Goal: Task Accomplishment & Management: Manage account settings

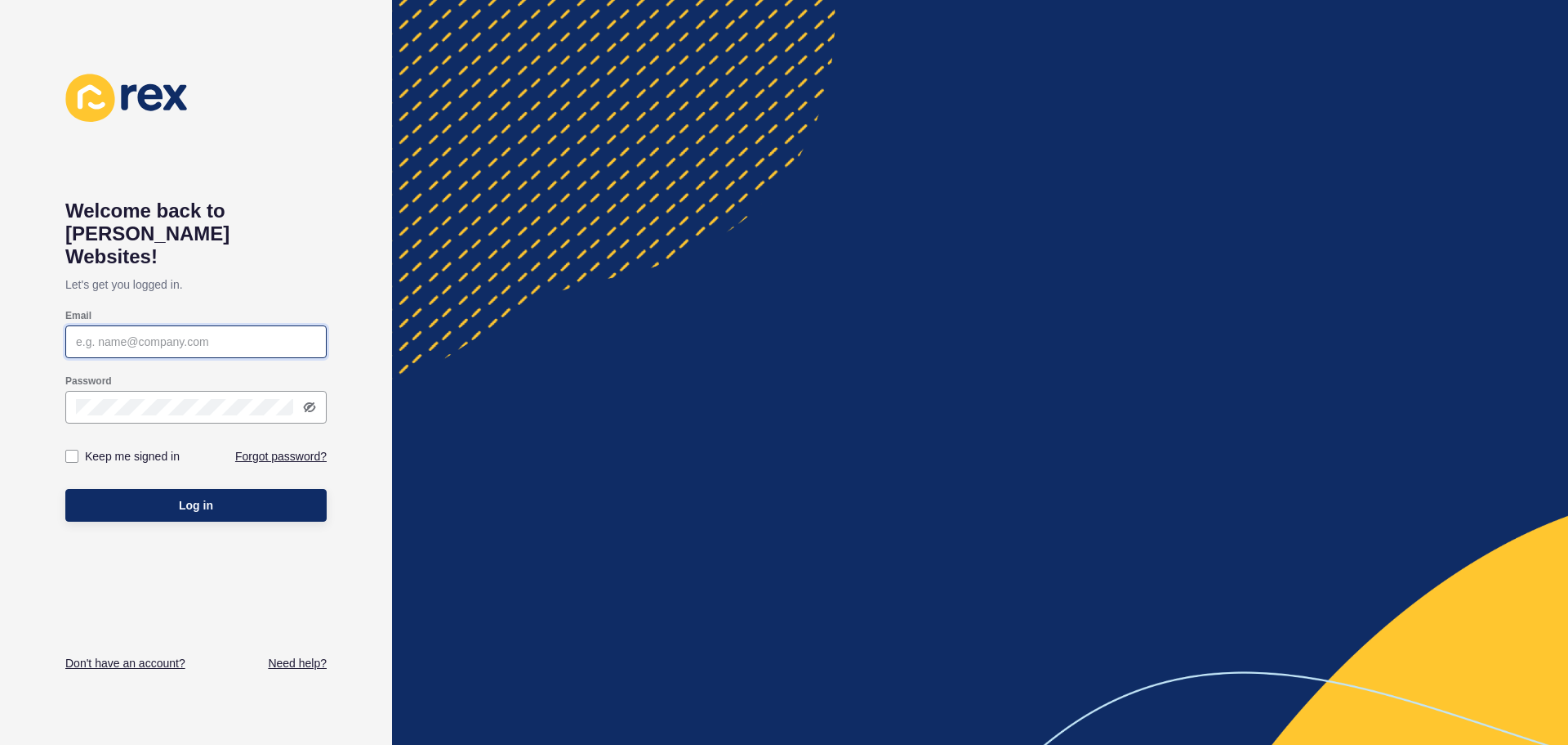
click at [190, 333] on input "Email" at bounding box center [196, 341] width 241 height 16
click at [169, 333] on input "Email" at bounding box center [196, 341] width 241 height 16
paste input "[EMAIL_ADDRESS][DOMAIN_NAME]"
type input "[EMAIL_ADDRESS][DOMAIN_NAME]"
click at [66, 489] on button "Log in" at bounding box center [196, 505] width 261 height 32
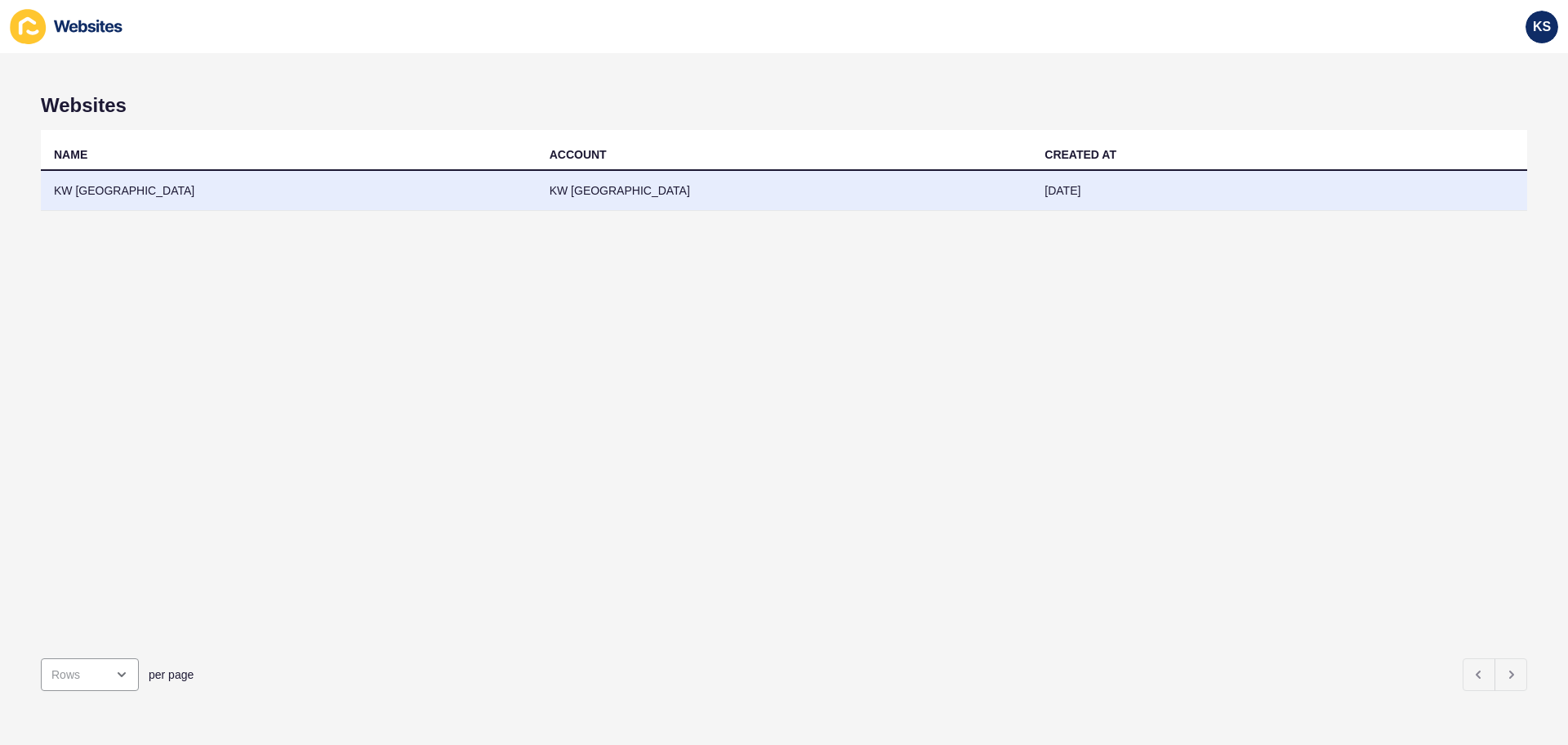
click at [994, 187] on td "KW [GEOGRAPHIC_DATA]" at bounding box center [784, 191] width 495 height 40
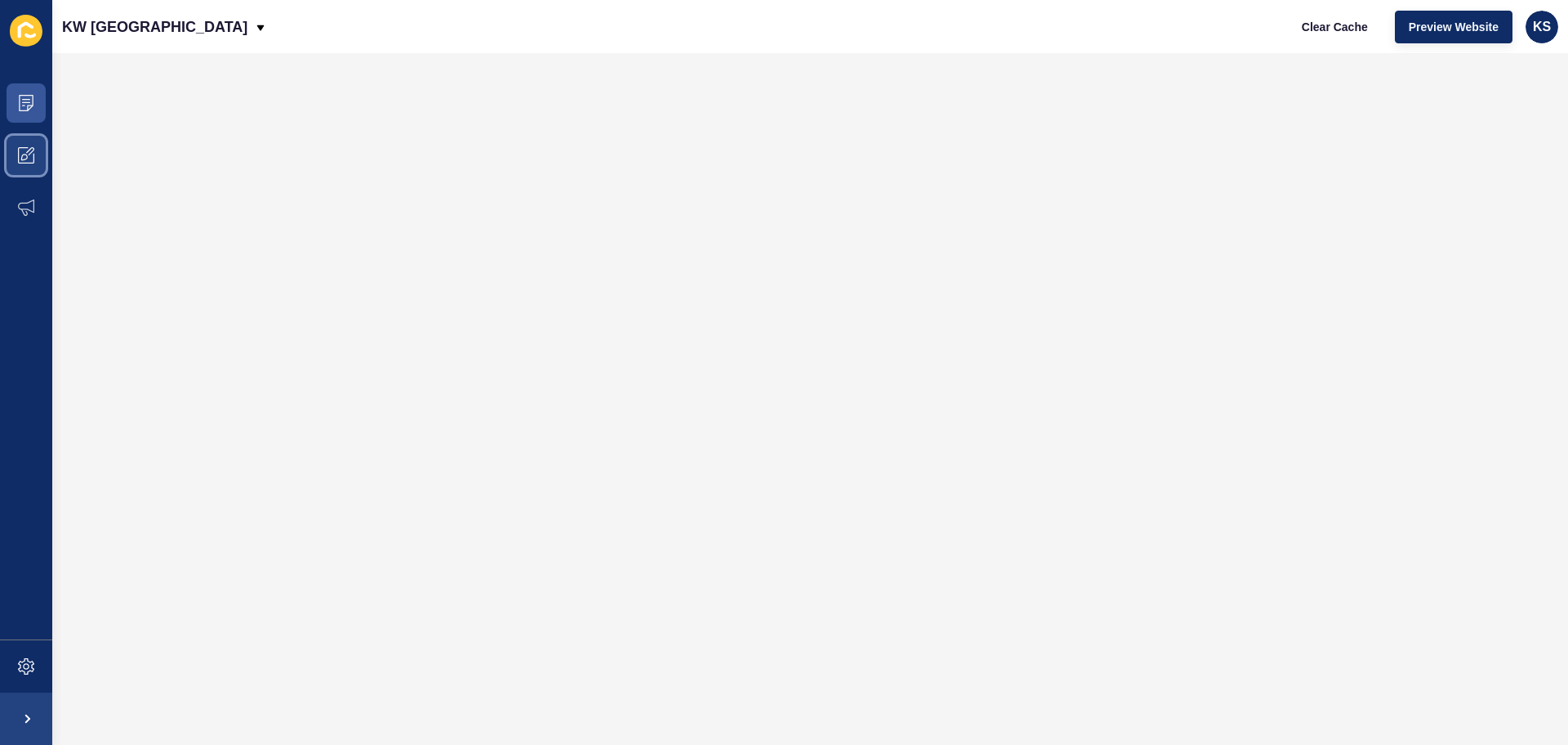
click at [39, 151] on span at bounding box center [26, 155] width 52 height 52
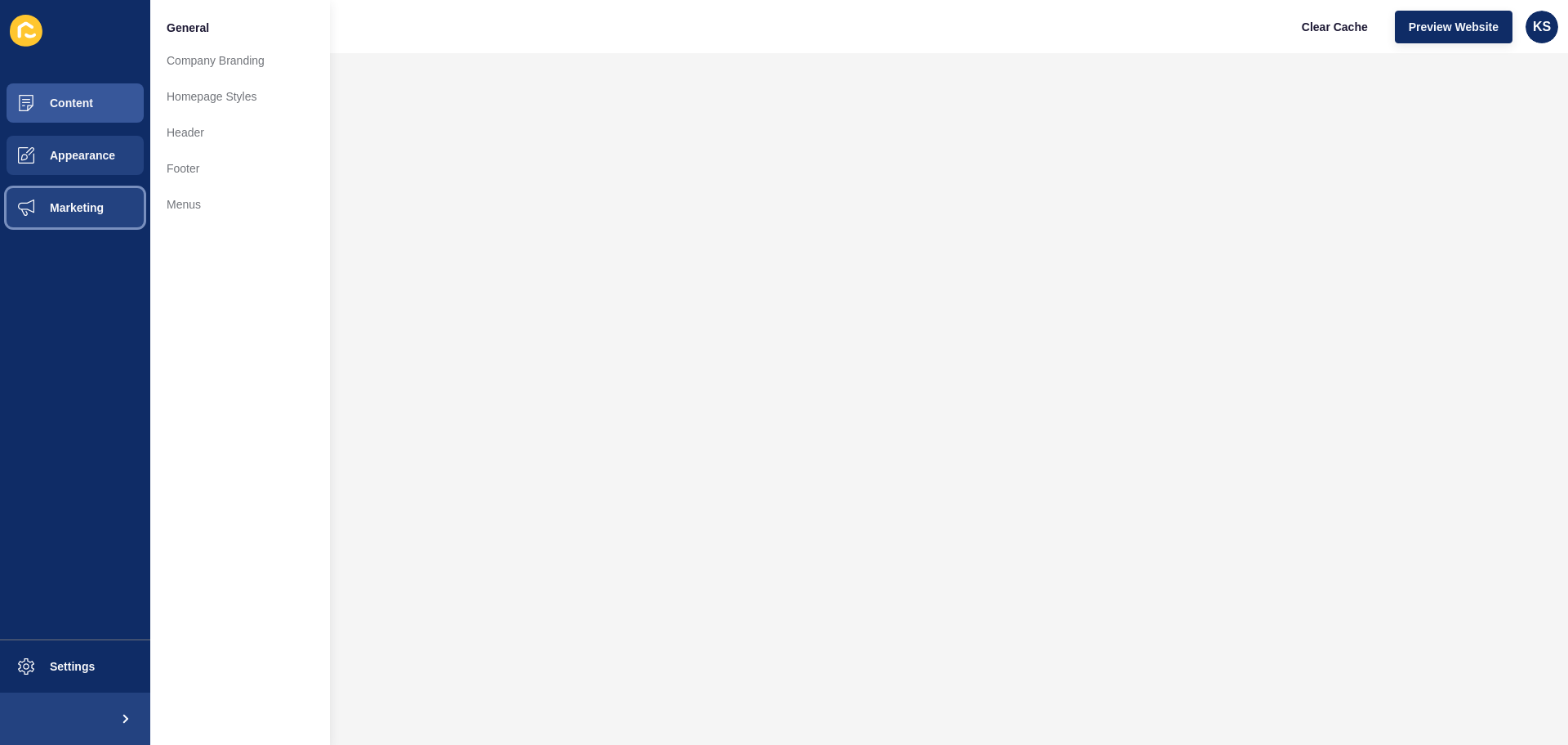
click at [47, 206] on span "Marketing" at bounding box center [50, 207] width 106 height 13
click at [102, 154] on span "Appearance" at bounding box center [56, 155] width 118 height 13
click at [98, 99] on button "Content" at bounding box center [75, 103] width 150 height 52
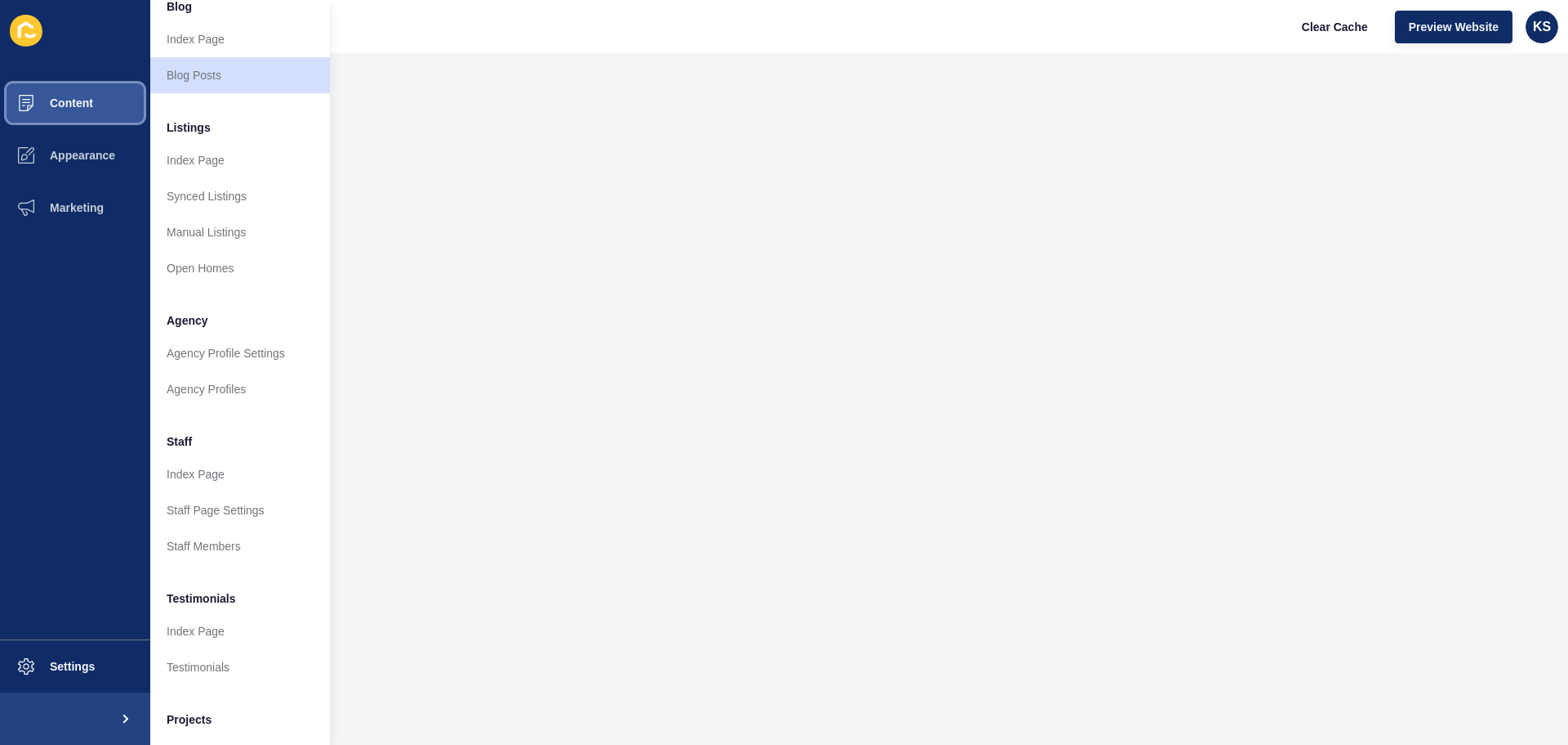
scroll to position [164, 0]
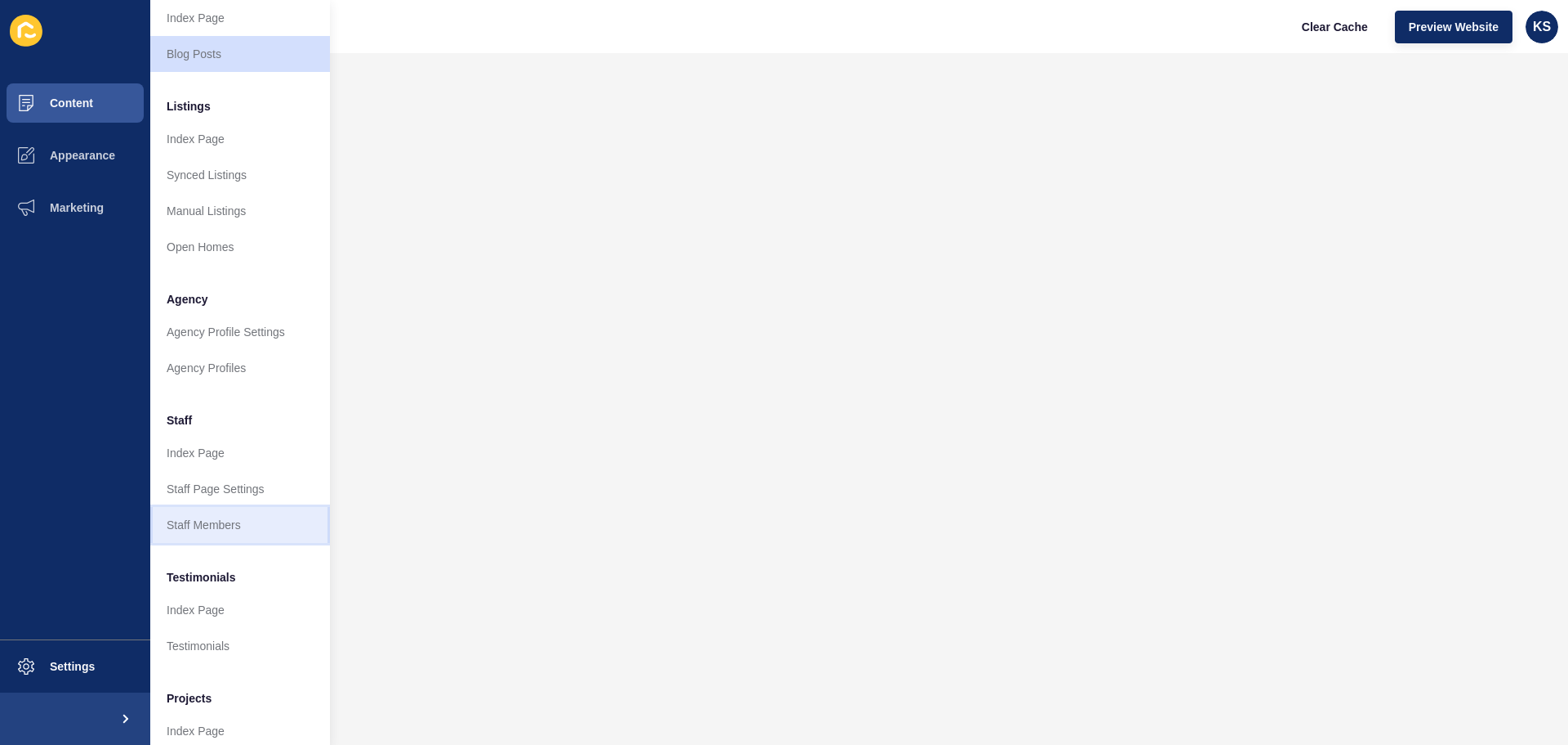
click at [237, 516] on link "Staff Members" at bounding box center [240, 525] width 180 height 36
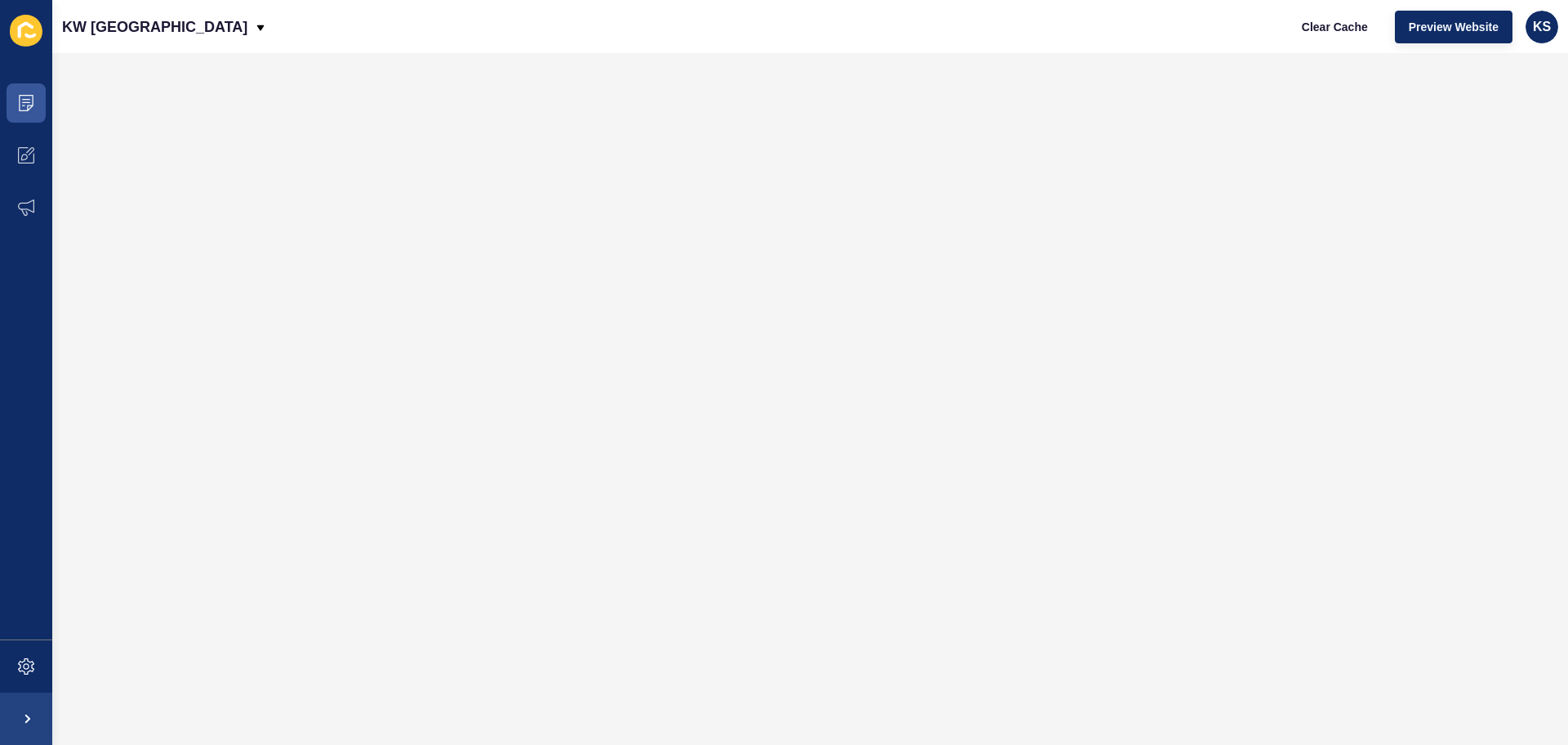
click at [530, 18] on div "KW Scotland Clear Cache Preview Website KS" at bounding box center [810, 27] width 1516 height 53
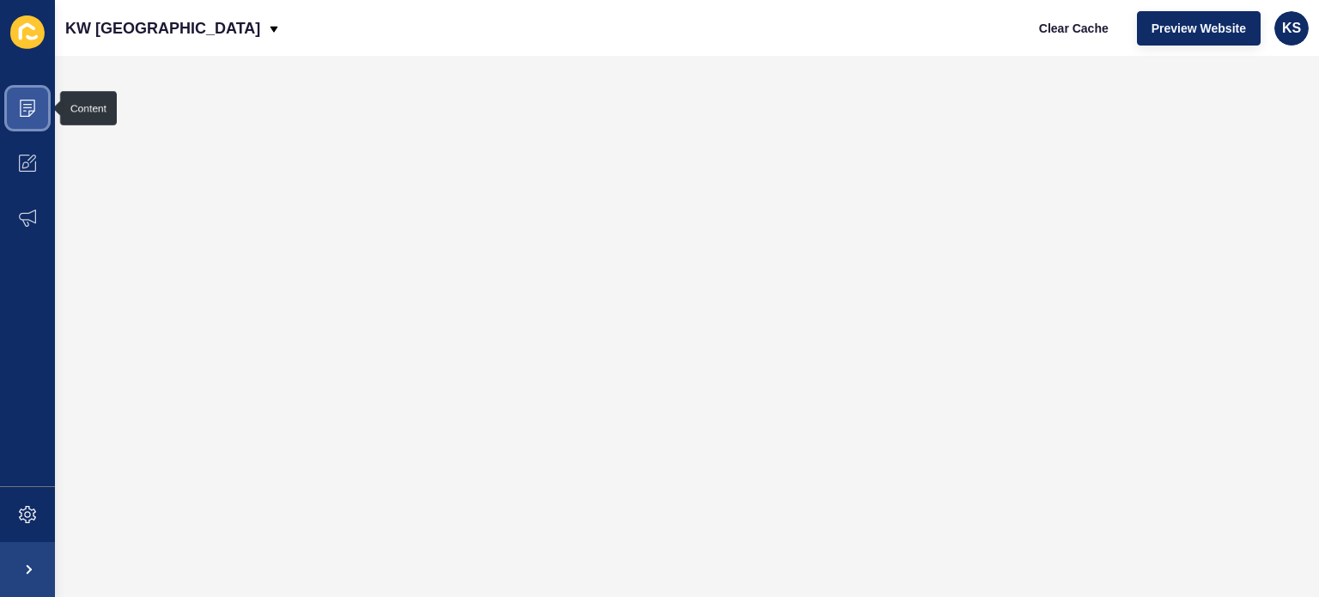
click at [29, 111] on icon at bounding box center [27, 108] width 15 height 17
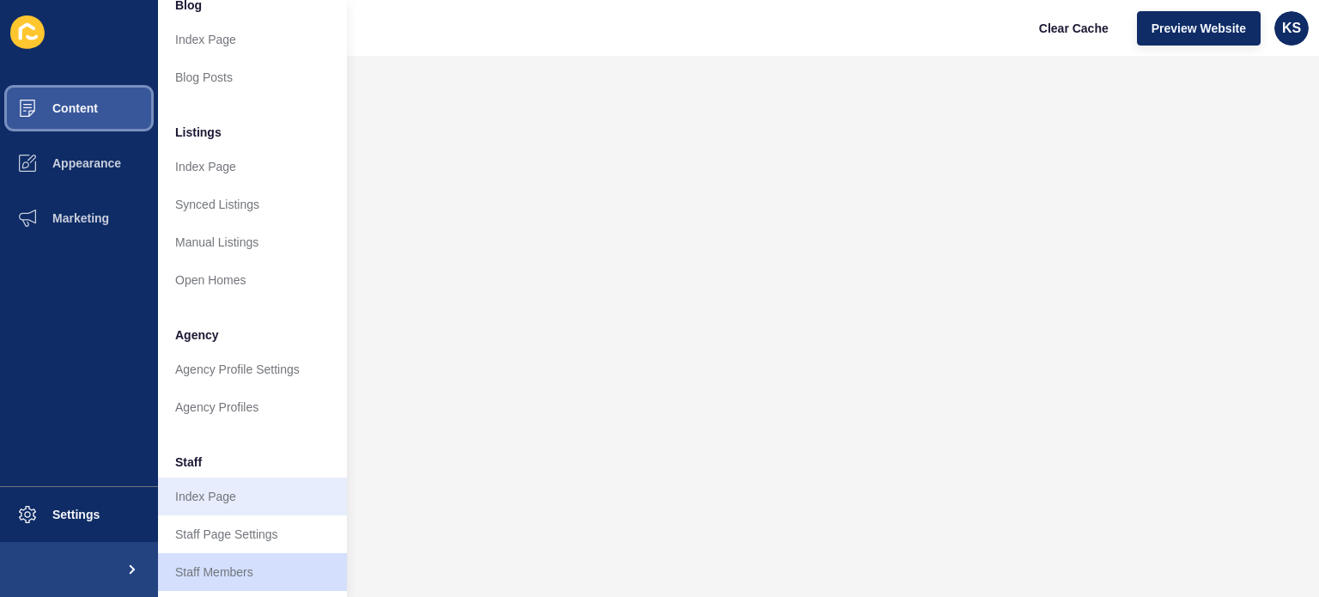
scroll to position [172, 0]
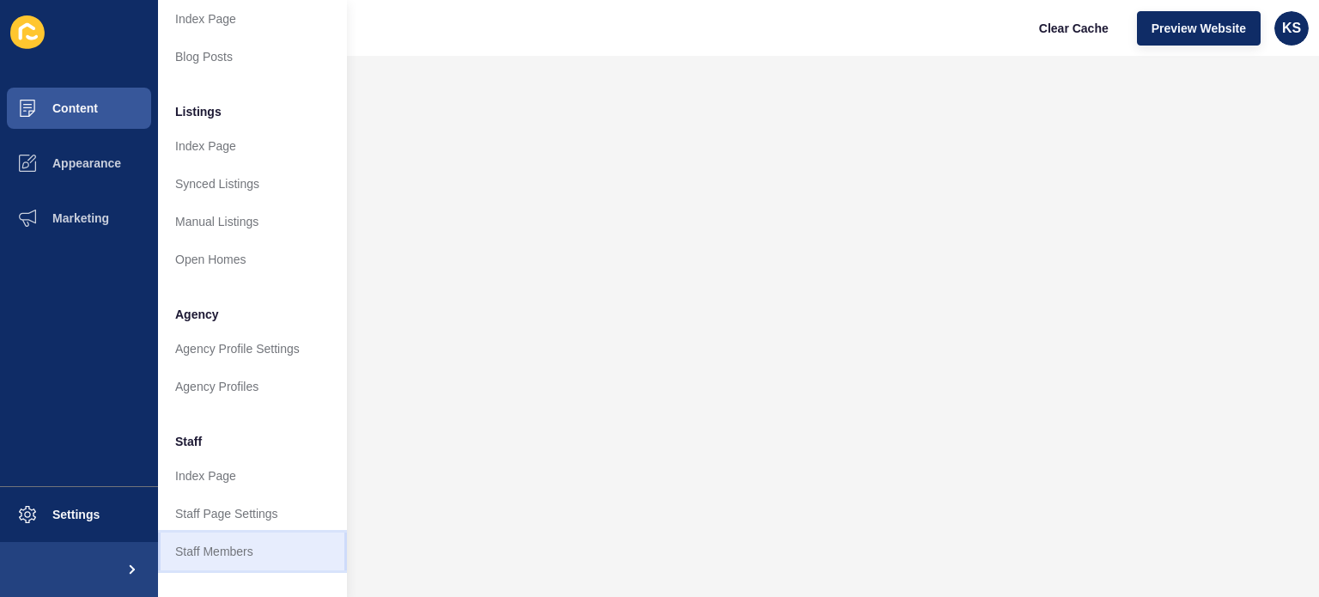
click at [223, 542] on link "Staff Members" at bounding box center [252, 552] width 189 height 38
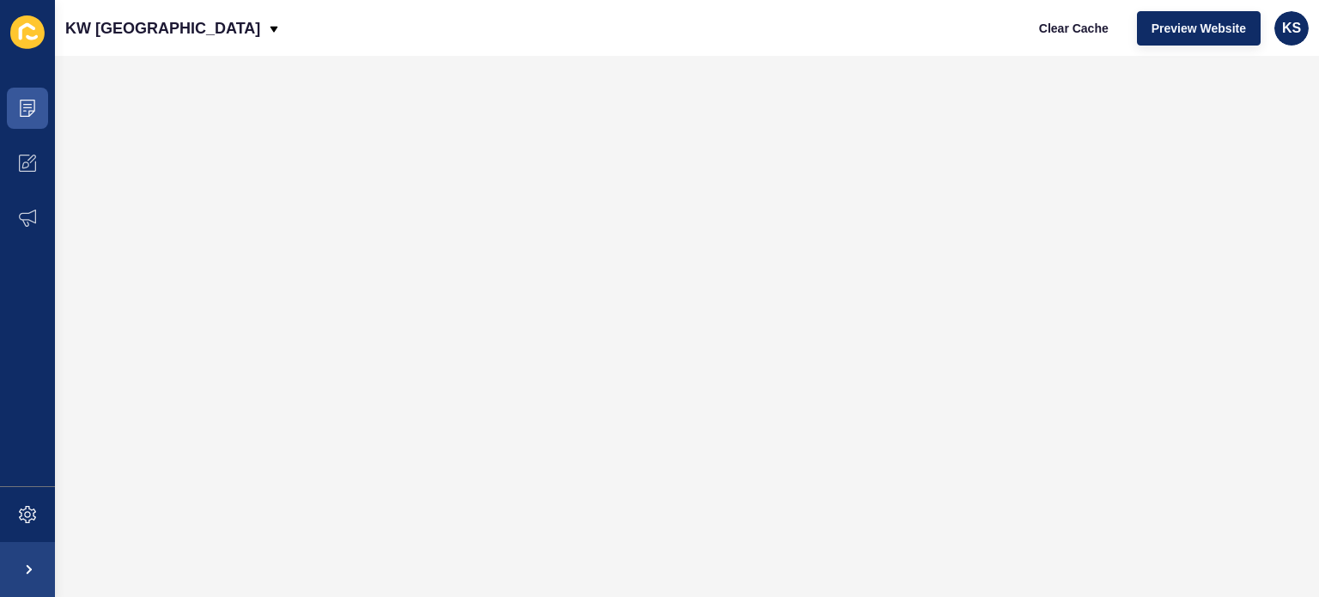
scroll to position [0, 0]
